Goal: Information Seeking & Learning: Learn about a topic

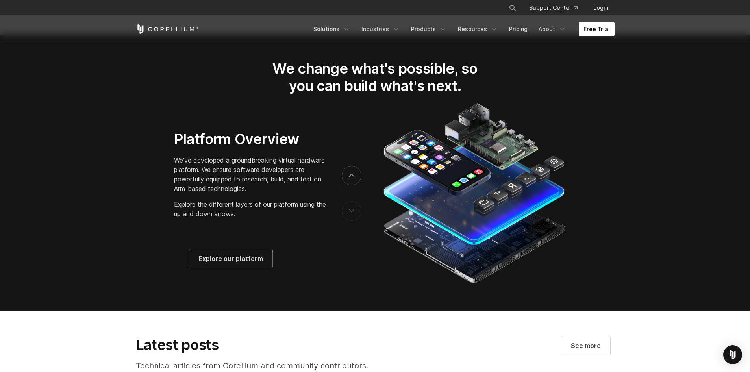
scroll to position [1416, 0]
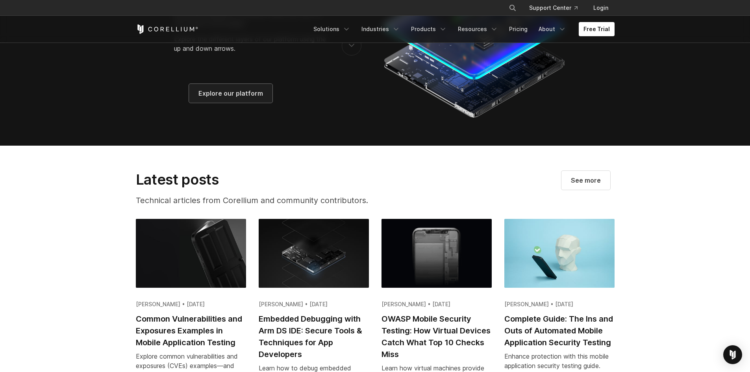
click at [236, 96] on span "Explore our platform" at bounding box center [230, 93] width 65 height 9
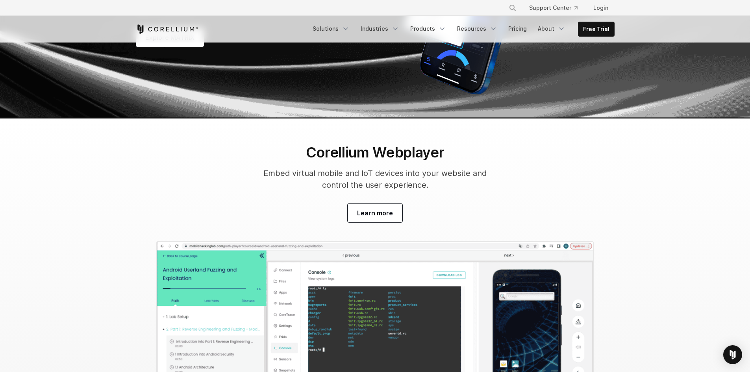
scroll to position [2479, 0]
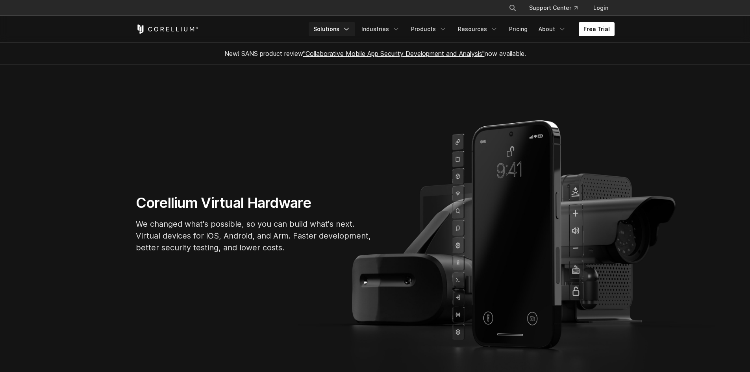
scroll to position [1416, 0]
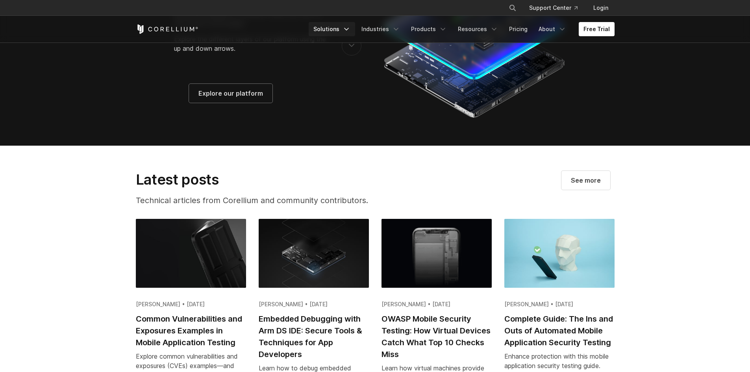
click at [342, 26] on link "Solutions" at bounding box center [331, 29] width 46 height 14
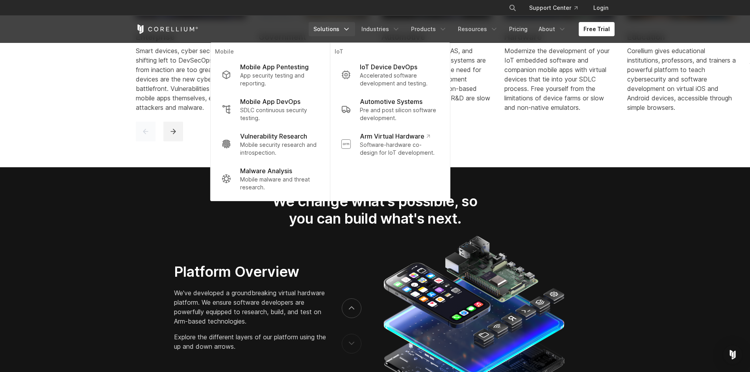
scroll to position [984, 0]
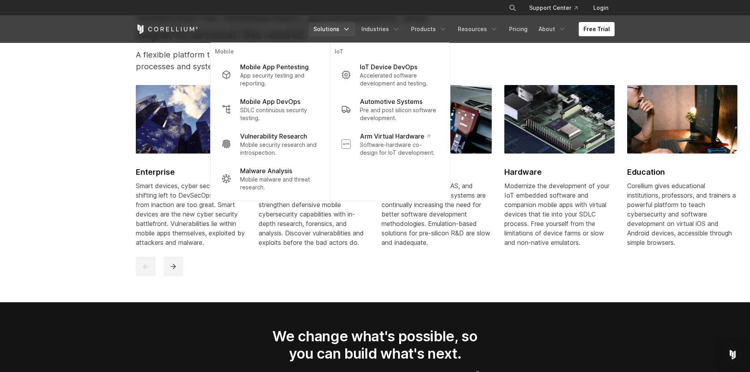
drag, startPoint x: 30, startPoint y: 207, endPoint x: 54, endPoint y: 160, distance: 52.4
click at [30, 206] on section "Solutions for enterprises, governments, and experts around the world. A flexibl…" at bounding box center [375, 142] width 750 height 319
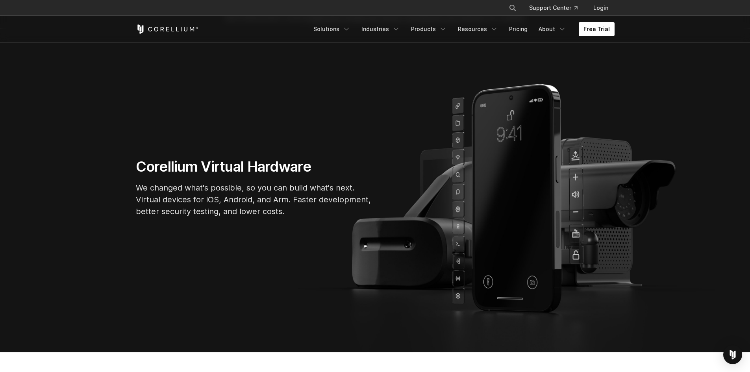
scroll to position [0, 0]
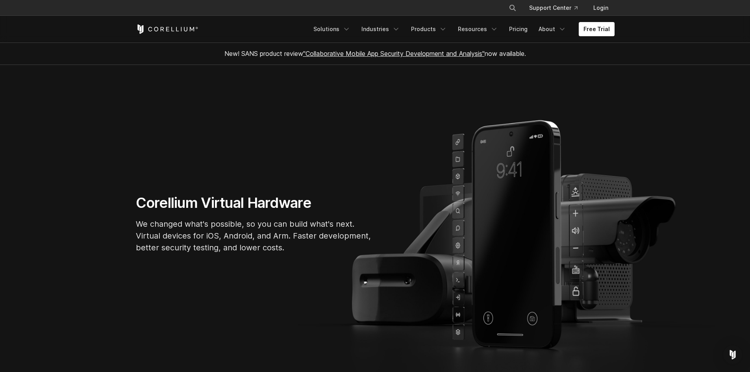
click at [306, 190] on section "Corellium Virtual Hardware We changed what's possible, so you can build what's …" at bounding box center [375, 226] width 750 height 323
click at [420, 26] on link "Products" at bounding box center [428, 29] width 45 height 14
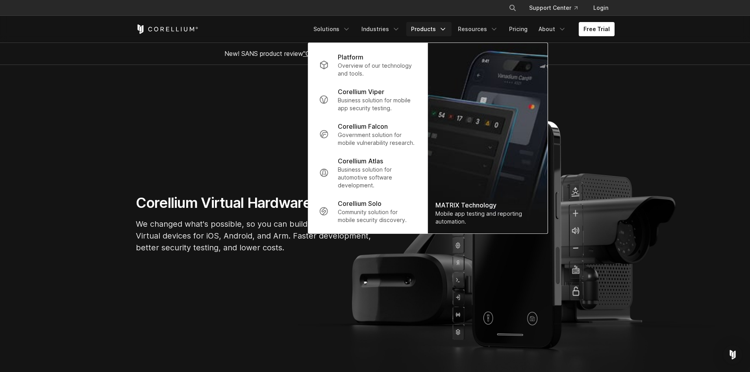
click at [306, 29] on div "Free Trial" at bounding box center [222, 28] width 173 height 9
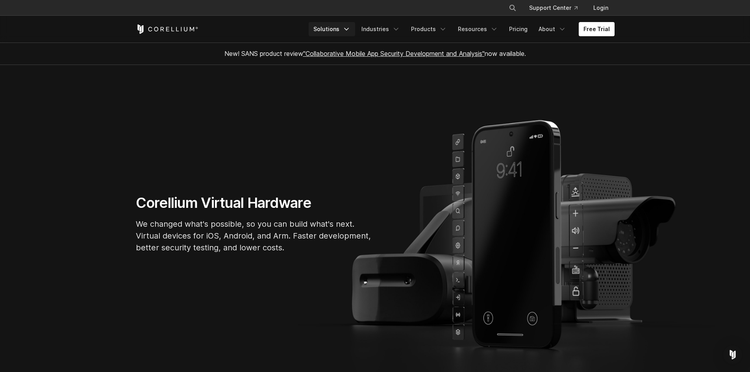
click at [333, 26] on link "Solutions" at bounding box center [331, 29] width 46 height 14
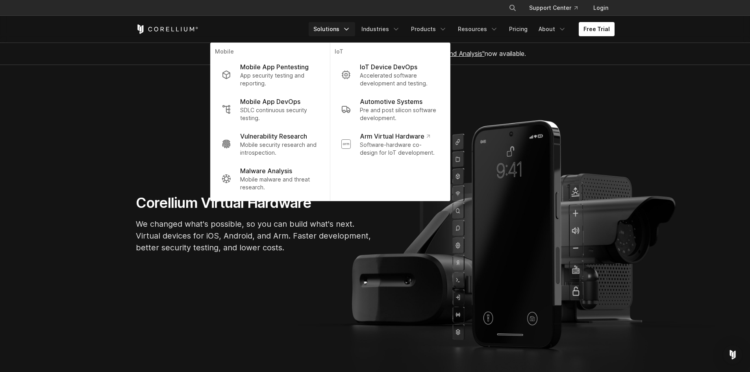
click at [420, 243] on div "Corellium Virtual Hardware We changed what's possible, so you can build what's …" at bounding box center [375, 227] width 494 height 66
